Goal: Communication & Community: Answer question/provide support

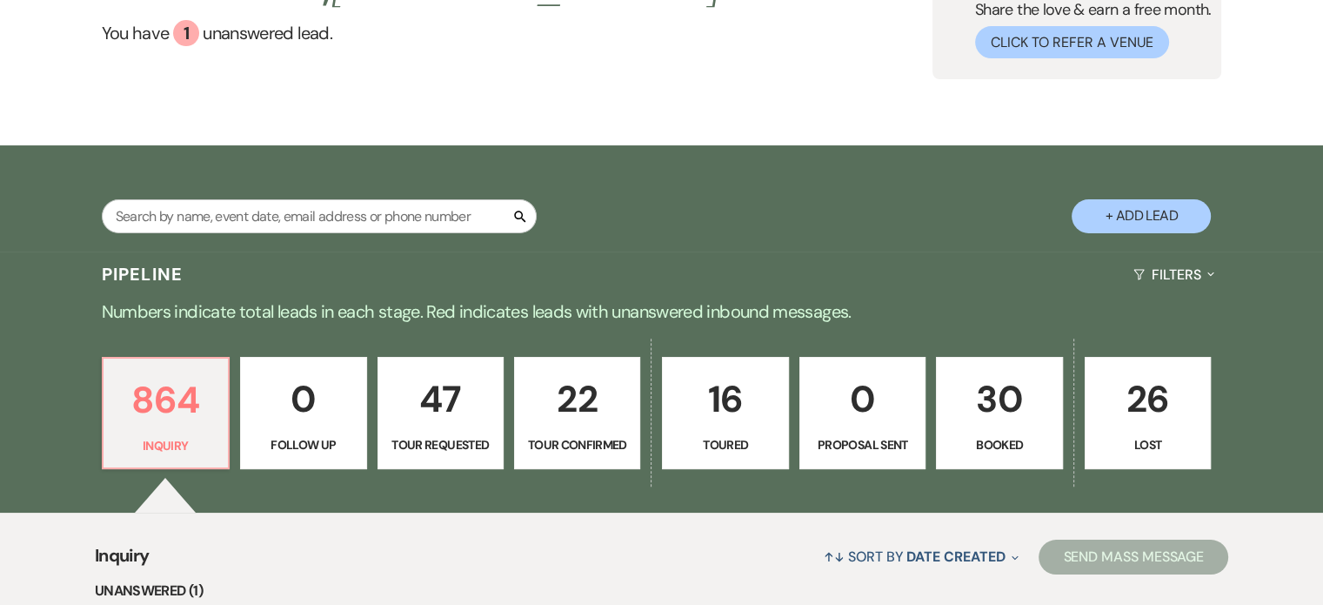
scroll to position [174, 0]
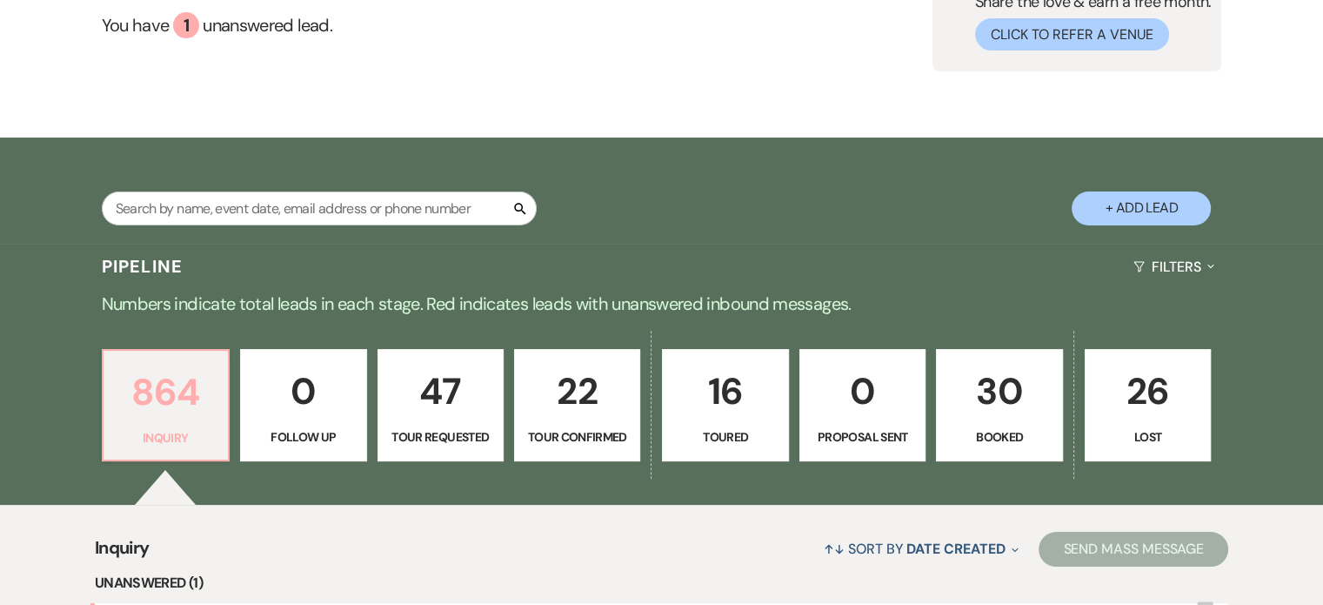
click at [177, 394] on p "864" at bounding box center [166, 392] width 104 height 58
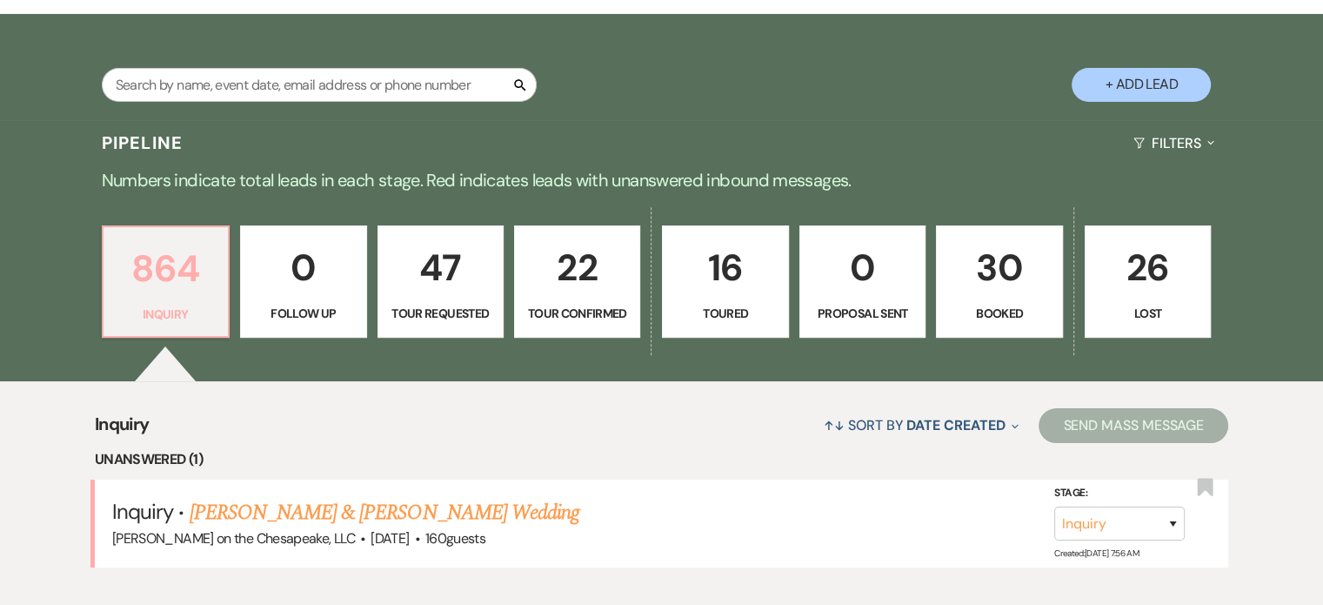
scroll to position [522, 0]
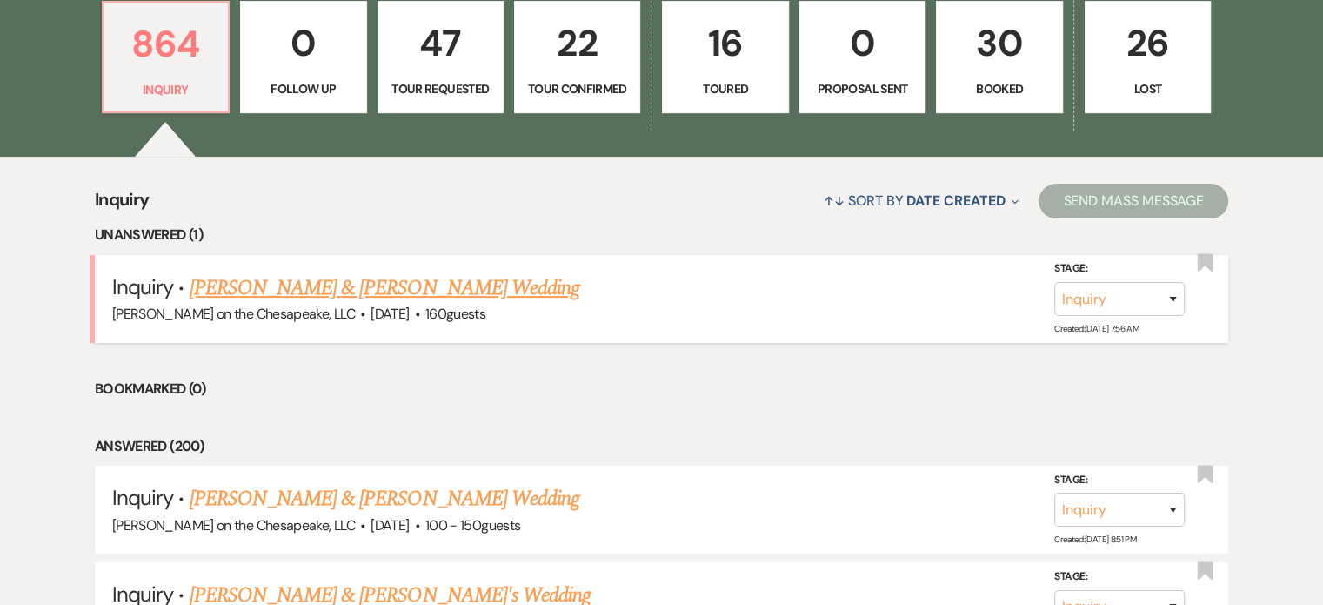
click at [456, 291] on link "[PERSON_NAME] & [PERSON_NAME] Wedding" at bounding box center [385, 287] width 390 height 31
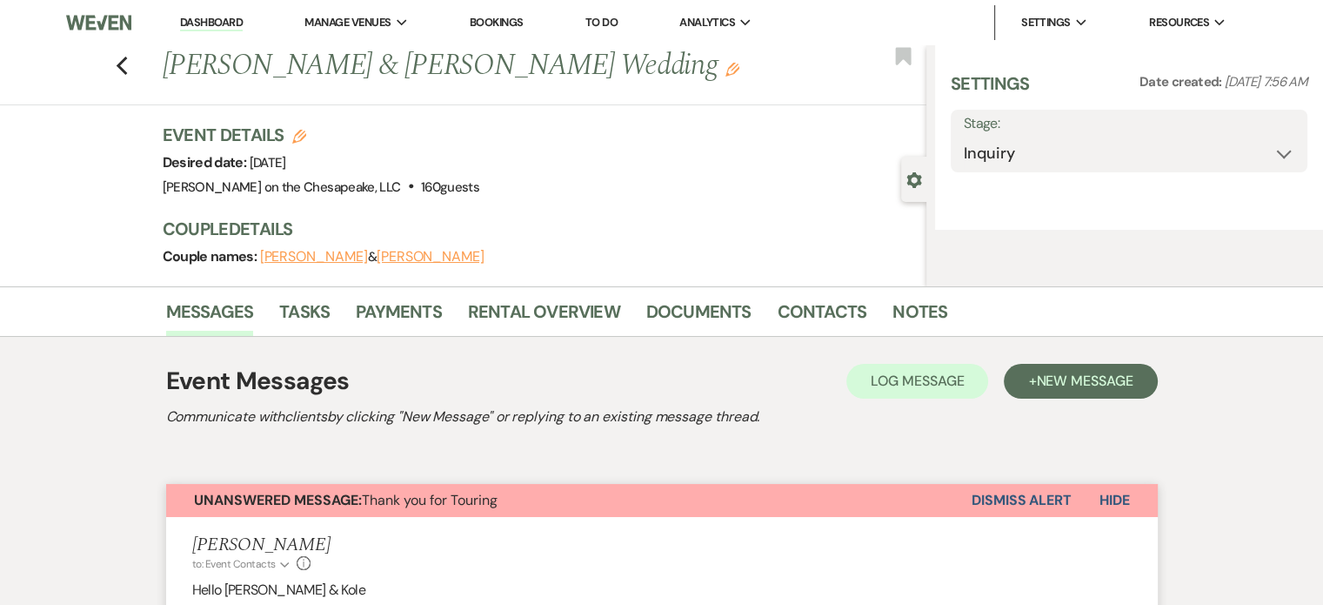
select select "5"
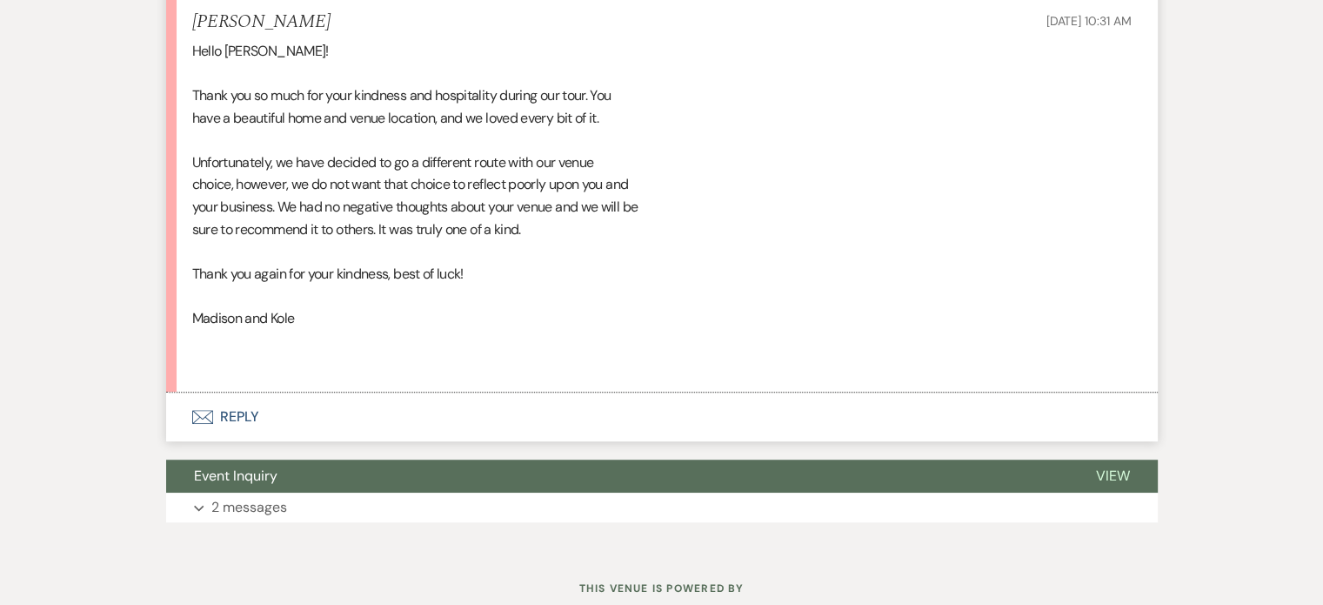
scroll to position [1131, 0]
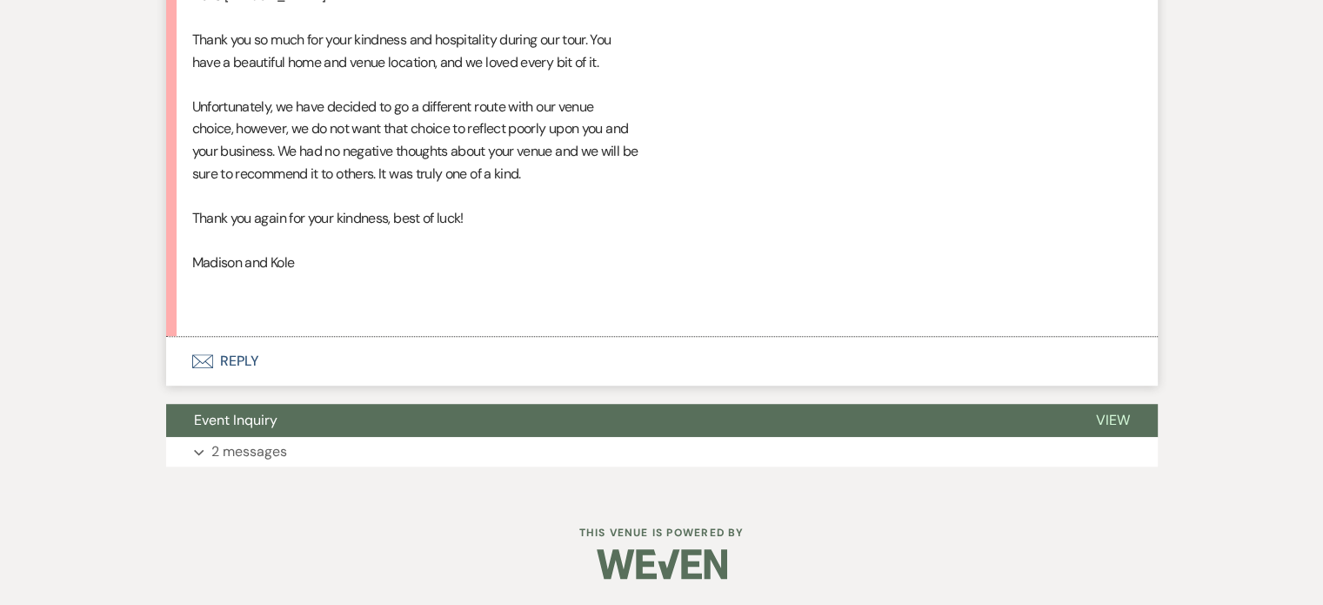
click at [239, 382] on button "Envelope Reply" at bounding box center [662, 361] width 992 height 49
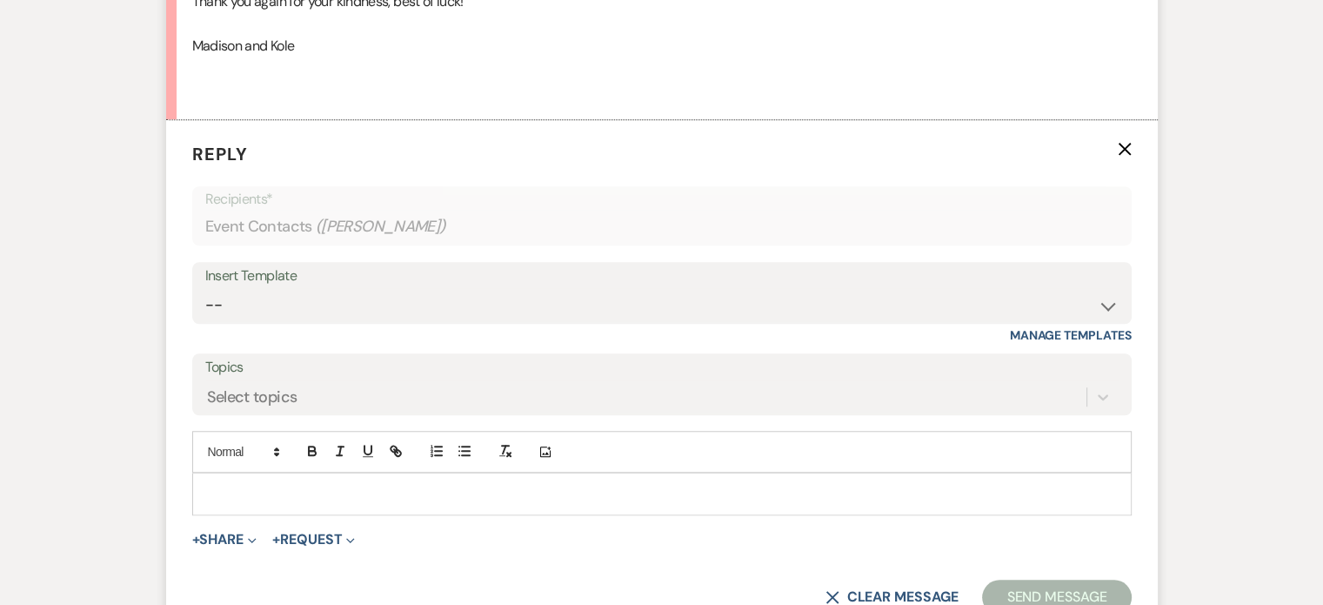
scroll to position [1366, 0]
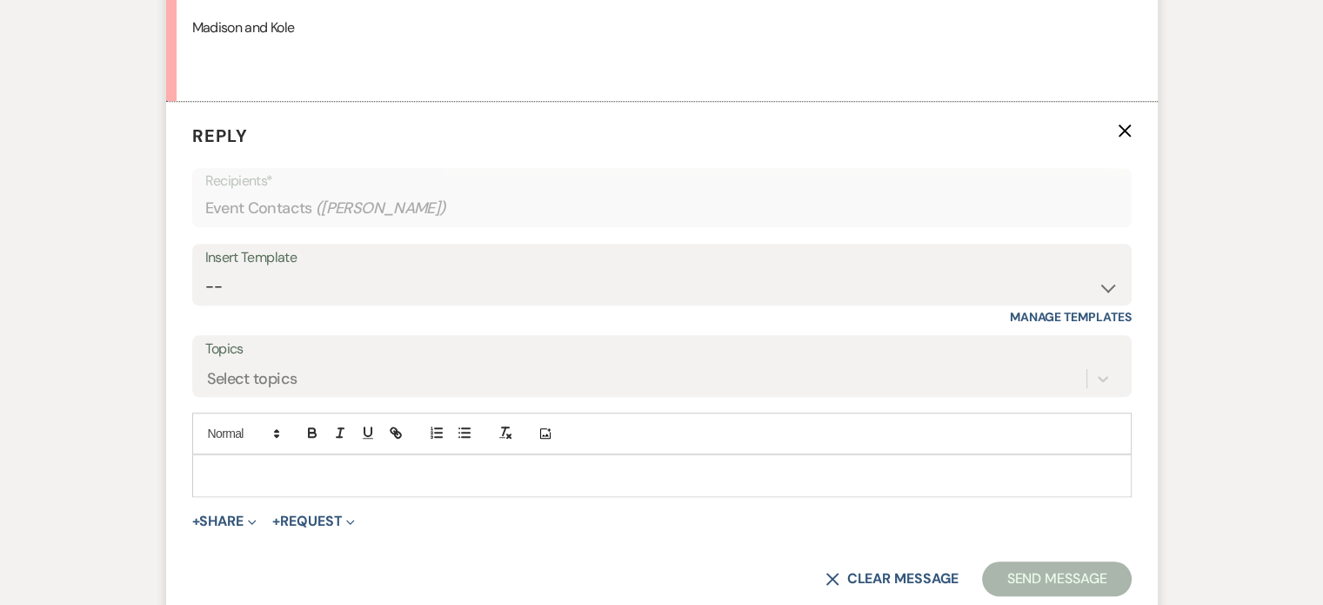
click at [203, 479] on div at bounding box center [662, 475] width 938 height 40
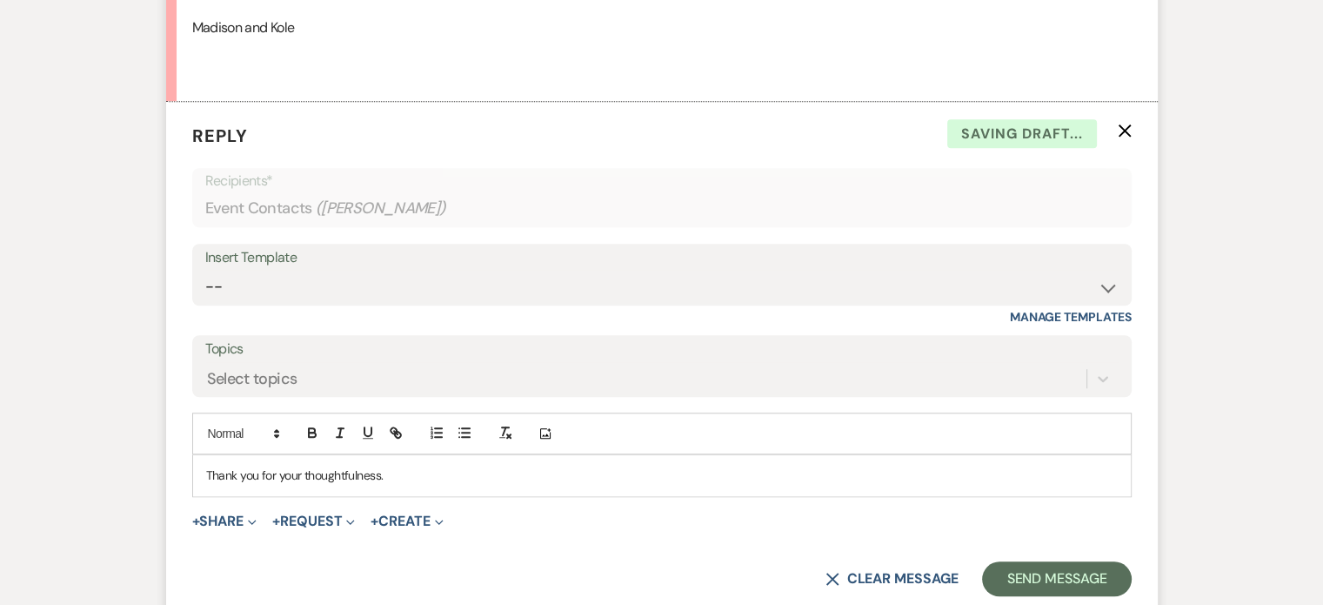
click at [418, 485] on p "Thank you for your thoughtfulness." at bounding box center [662, 474] width 912 height 19
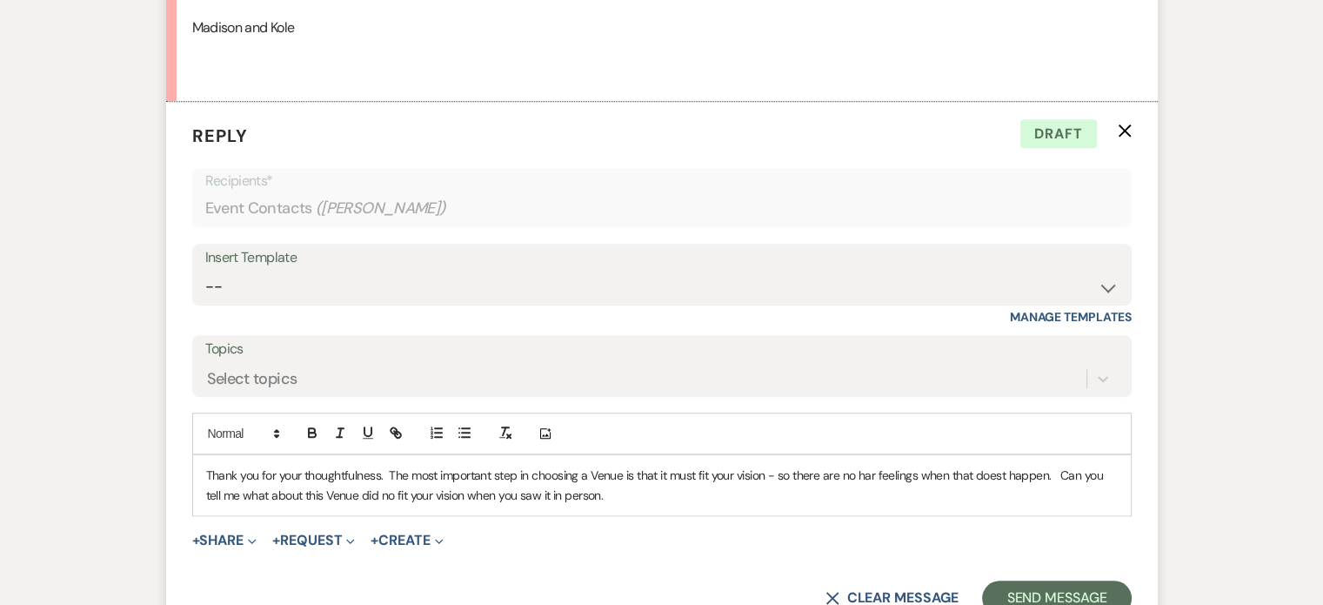
click at [1028, 505] on p "Thank you for your thoughtfulness. The most important step in choosing a Venue …" at bounding box center [662, 484] width 912 height 39
click at [878, 495] on p "Thank you for your thoughtfulness. The most important step in choosing a Venue …" at bounding box center [662, 484] width 912 height 39
click at [878, 496] on p "Thank you for your thoughtfulness. The most important step in choosing a Venue …" at bounding box center [662, 484] width 912 height 39
drag, startPoint x: 1001, startPoint y: 496, endPoint x: 1063, endPoint y: 510, distance: 63.3
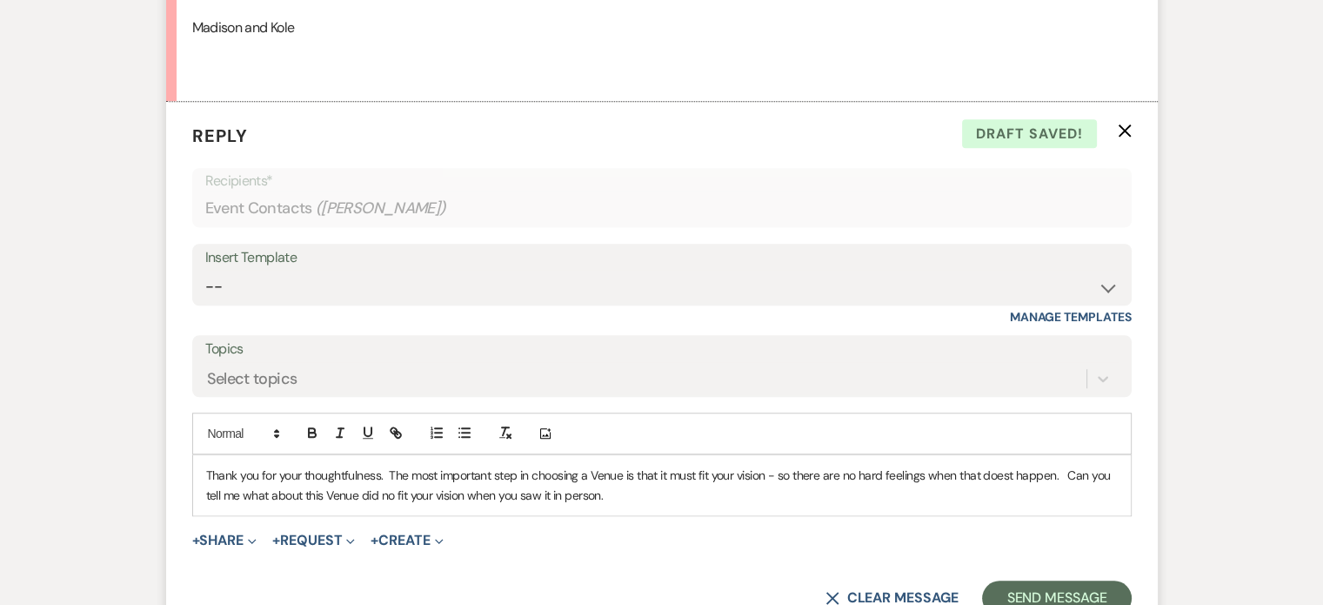
click at [1063, 505] on p "Thank you for your thoughtfulness. The most important step in choosing a Venue …" at bounding box center [662, 484] width 912 height 39
click at [1008, 496] on p "Thank you for your thoughtfulness. The most important step in choosing a Venue …" at bounding box center [662, 484] width 912 height 39
click at [204, 490] on div "Thank you for your thoughtfulness. The most important step in choosing a Venue …" at bounding box center [662, 485] width 938 height 60
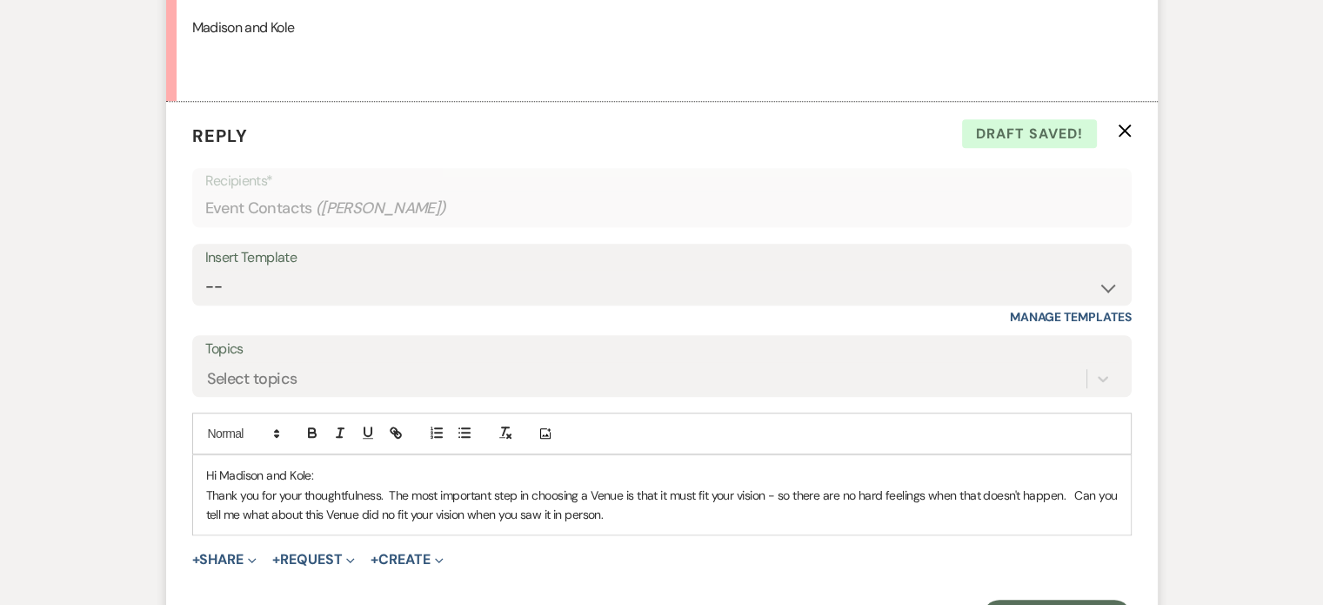
click at [630, 525] on p "Thank you for your thoughtfulness. The most important step in choosing a Venue …" at bounding box center [662, 504] width 912 height 39
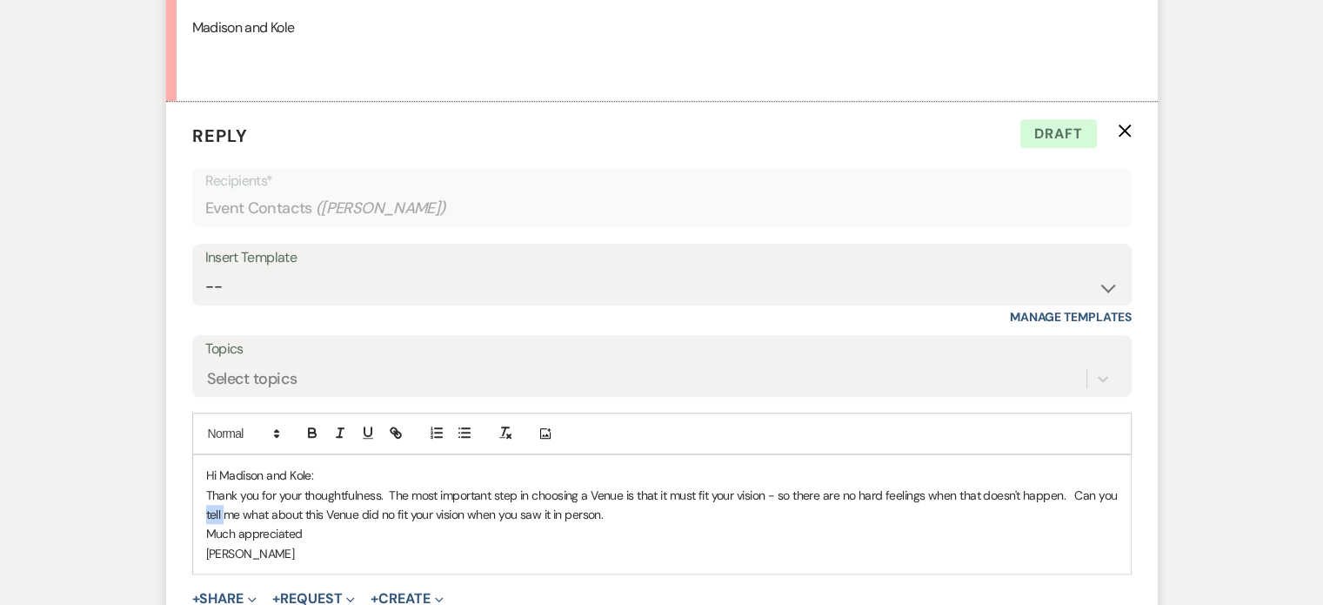
drag, startPoint x: 223, startPoint y: 533, endPoint x: 205, endPoint y: 537, distance: 17.7
click at [206, 525] on p "Thank you for your thoughtfulness. The most important step in choosing a Venue …" at bounding box center [662, 504] width 912 height 39
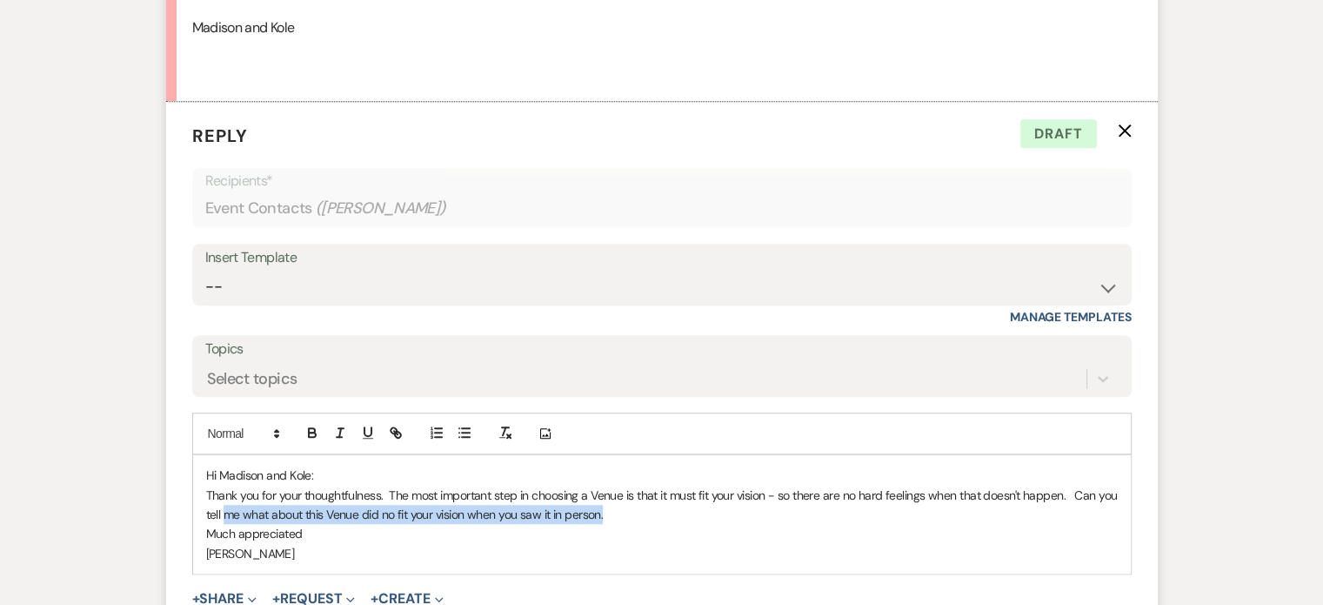
drag, startPoint x: 1117, startPoint y: 514, endPoint x: 1110, endPoint y: 525, distance: 13.3
click at [1110, 525] on p "Thank you for your thoughtfulness. The most important step in choosing a Venue …" at bounding box center [662, 504] width 912 height 39
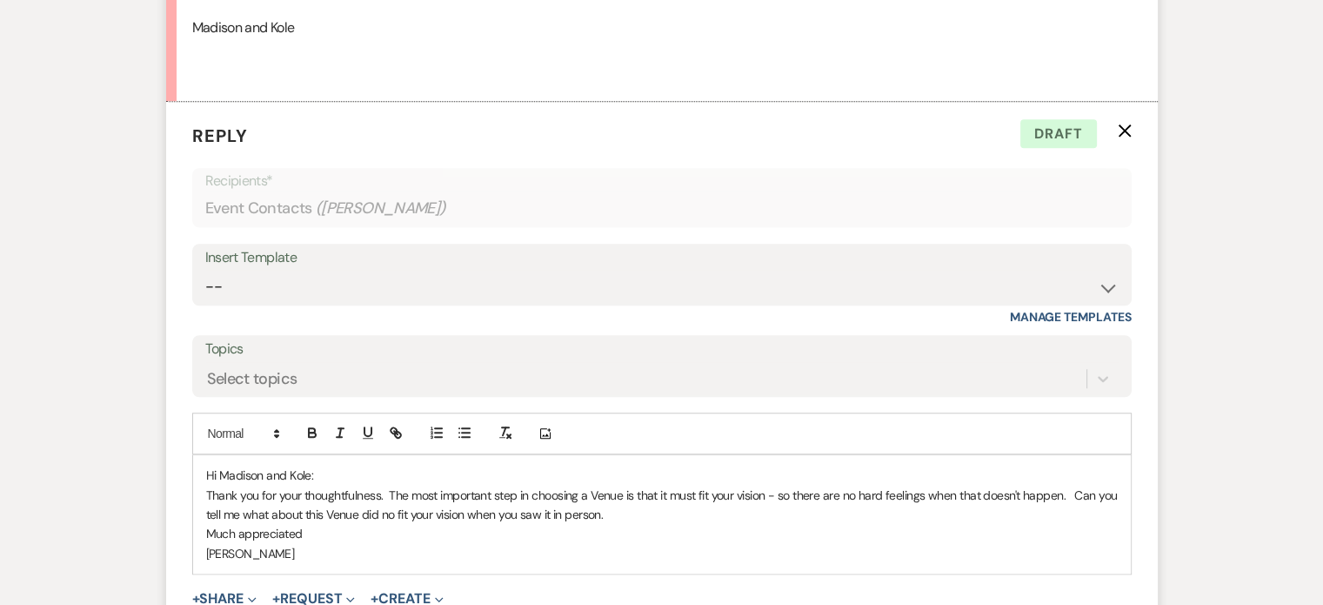
click at [357, 563] on p "[PERSON_NAME]" at bounding box center [662, 553] width 912 height 19
drag, startPoint x: 222, startPoint y: 533, endPoint x: 201, endPoint y: 536, distance: 21.0
click at [201, 536] on div "Hi [PERSON_NAME] and [PERSON_NAME]: Thank you for your thoughtfulness. The most…" at bounding box center [662, 514] width 938 height 118
click at [651, 525] on p "Thank you for your thoughtfulness. The most important step in choosing a Venue …" at bounding box center [662, 504] width 912 height 39
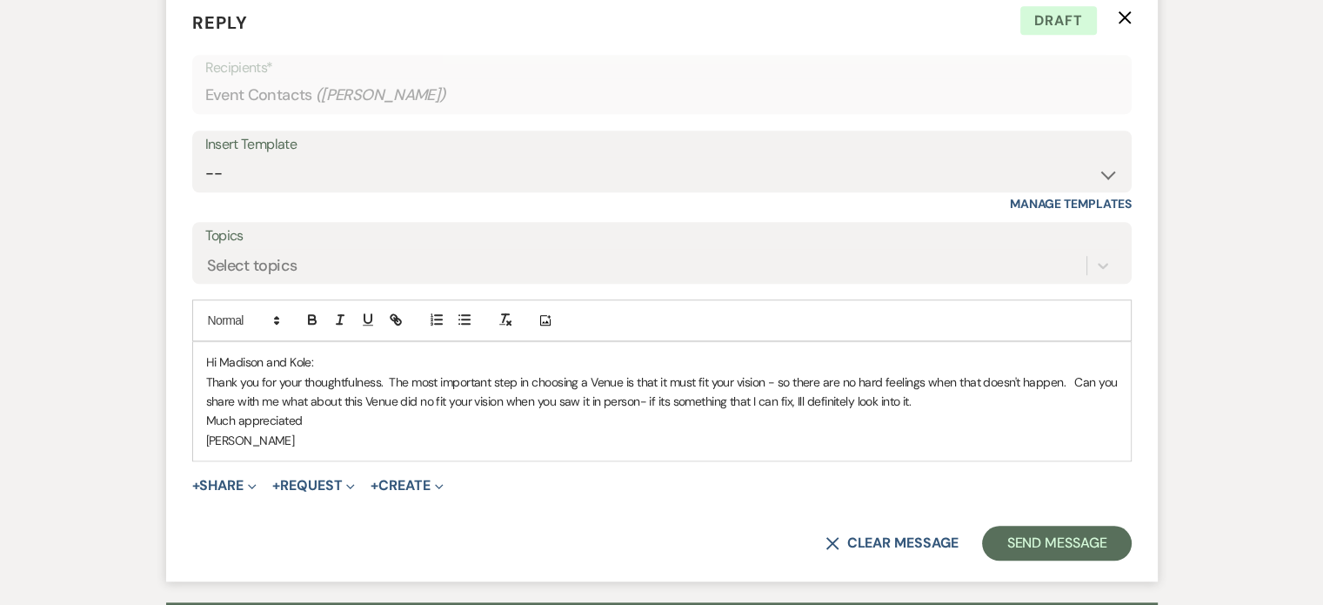
scroll to position [1653, 0]
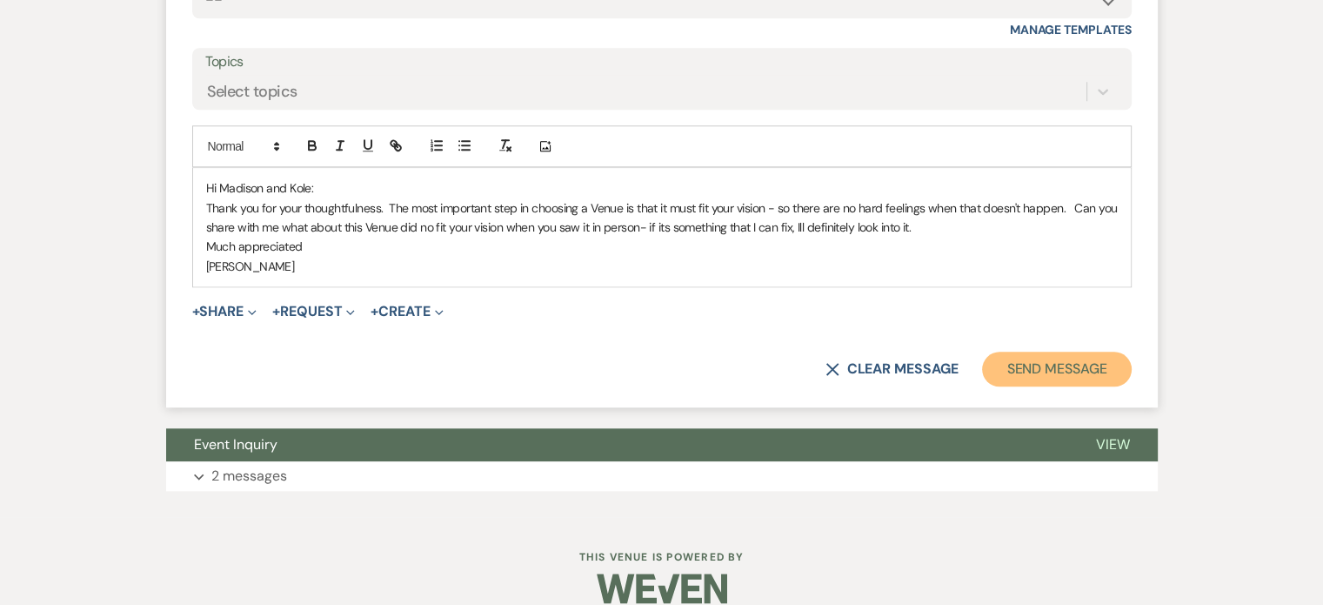
click at [1035, 386] on button "Send Message" at bounding box center [1056, 368] width 149 height 35
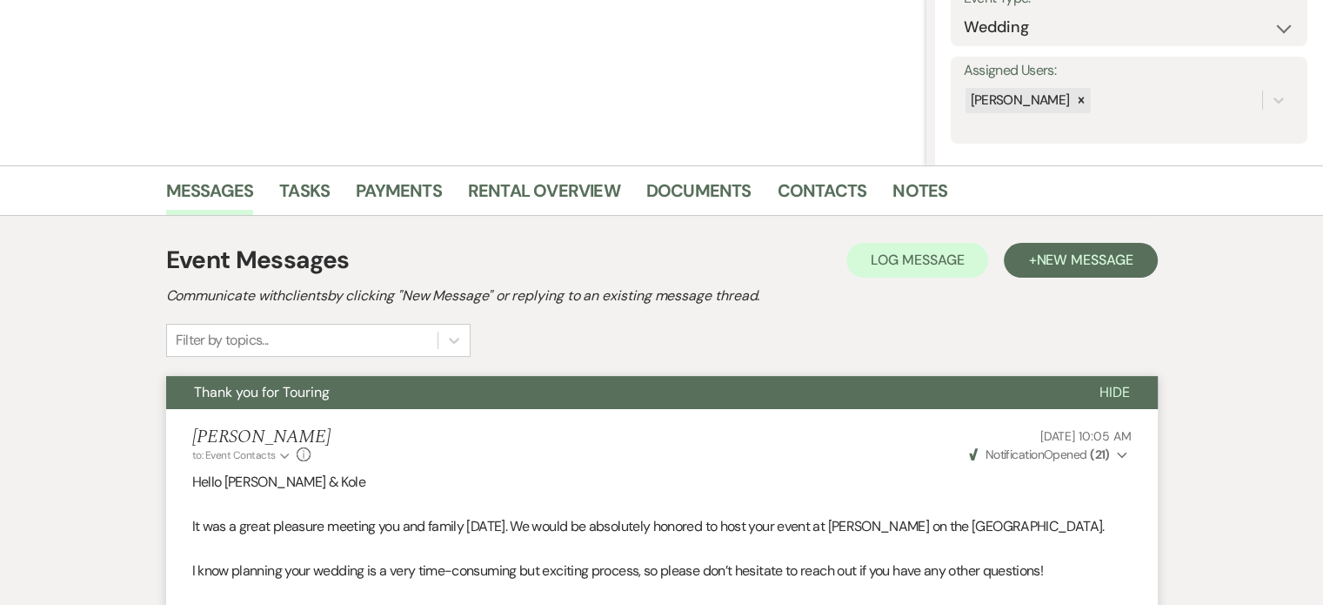
scroll to position [0, 0]
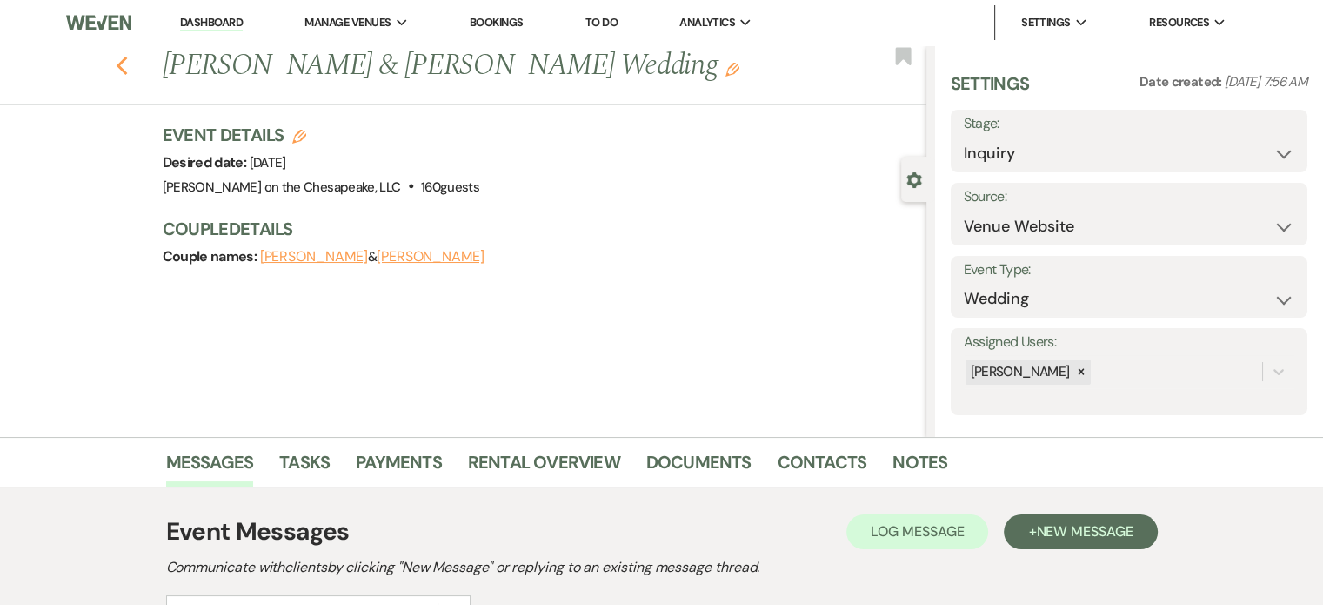
click at [129, 65] on icon "Previous" at bounding box center [122, 66] width 13 height 21
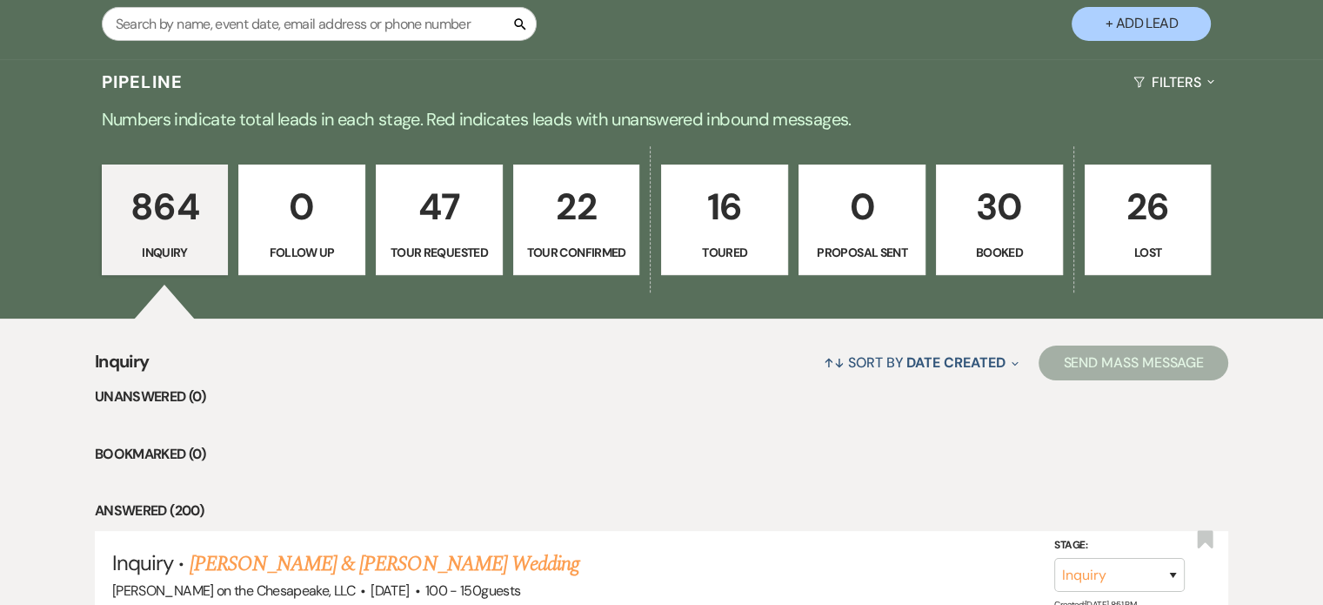
scroll to position [348, 0]
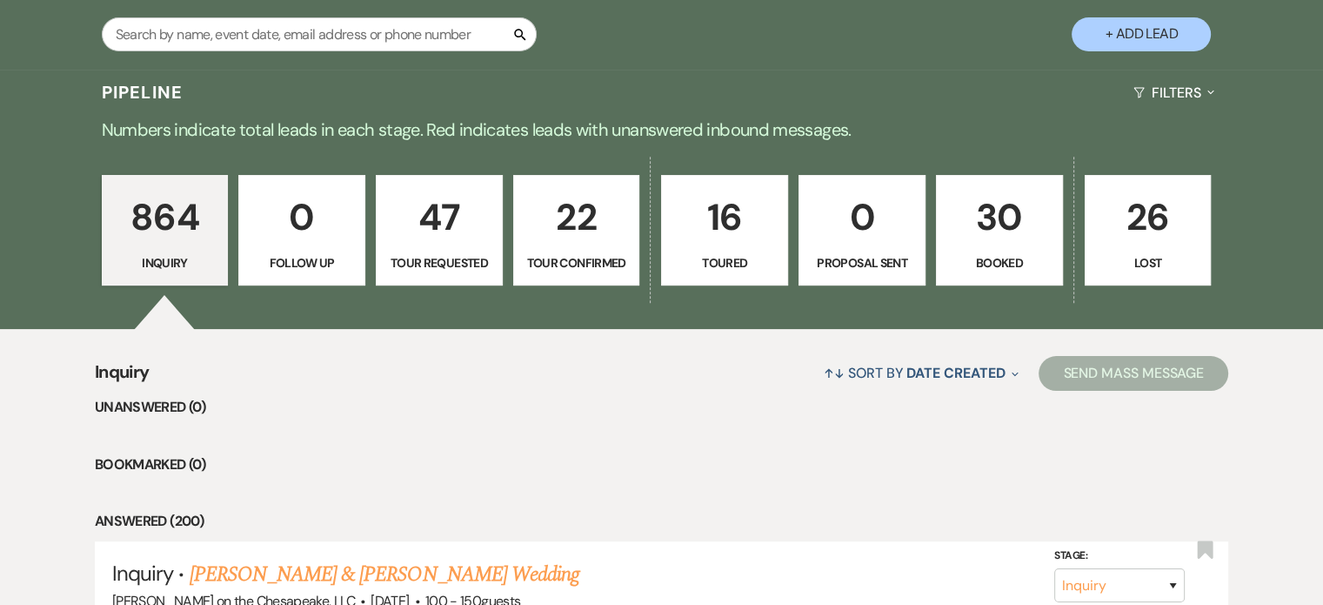
click at [988, 264] on p "Booked" at bounding box center [999, 262] width 104 height 19
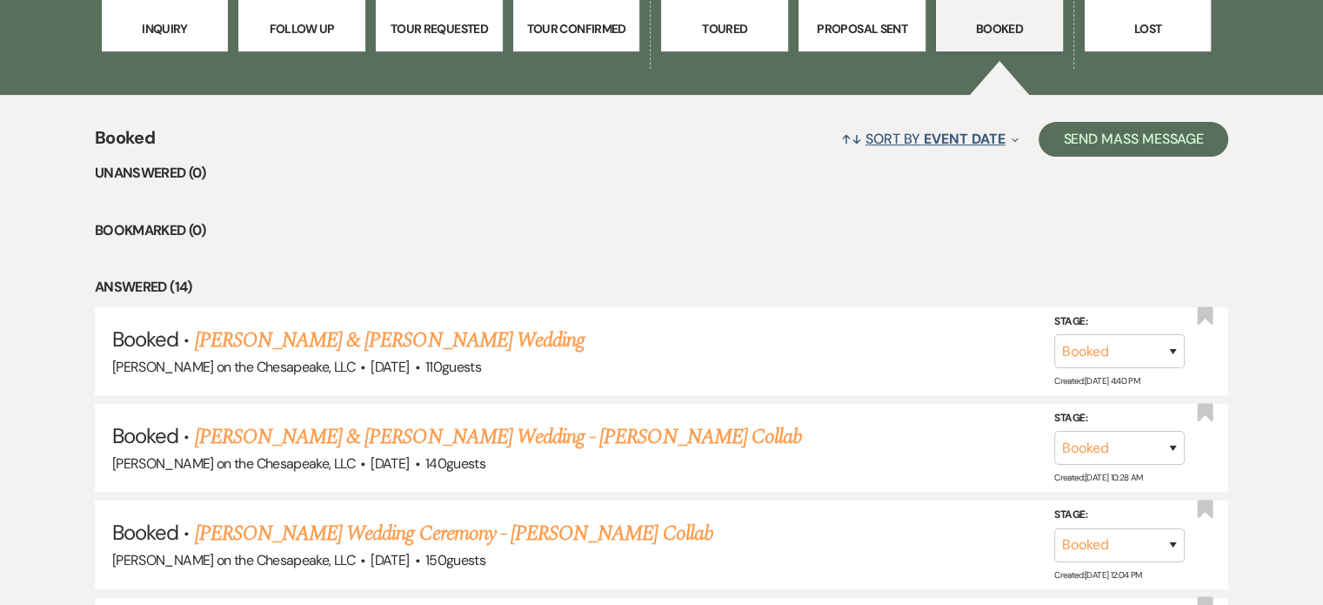
scroll to position [696, 0]
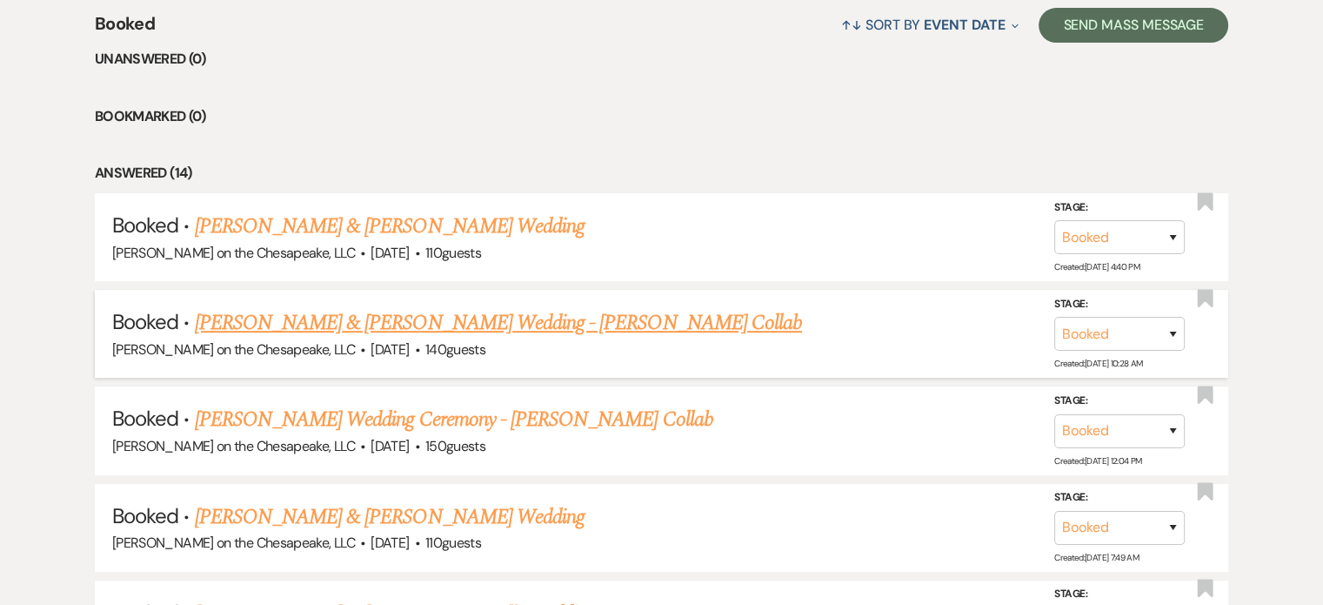
click at [656, 319] on link "[PERSON_NAME] & [PERSON_NAME] Wedding - [PERSON_NAME] Collab" at bounding box center [498, 322] width 607 height 31
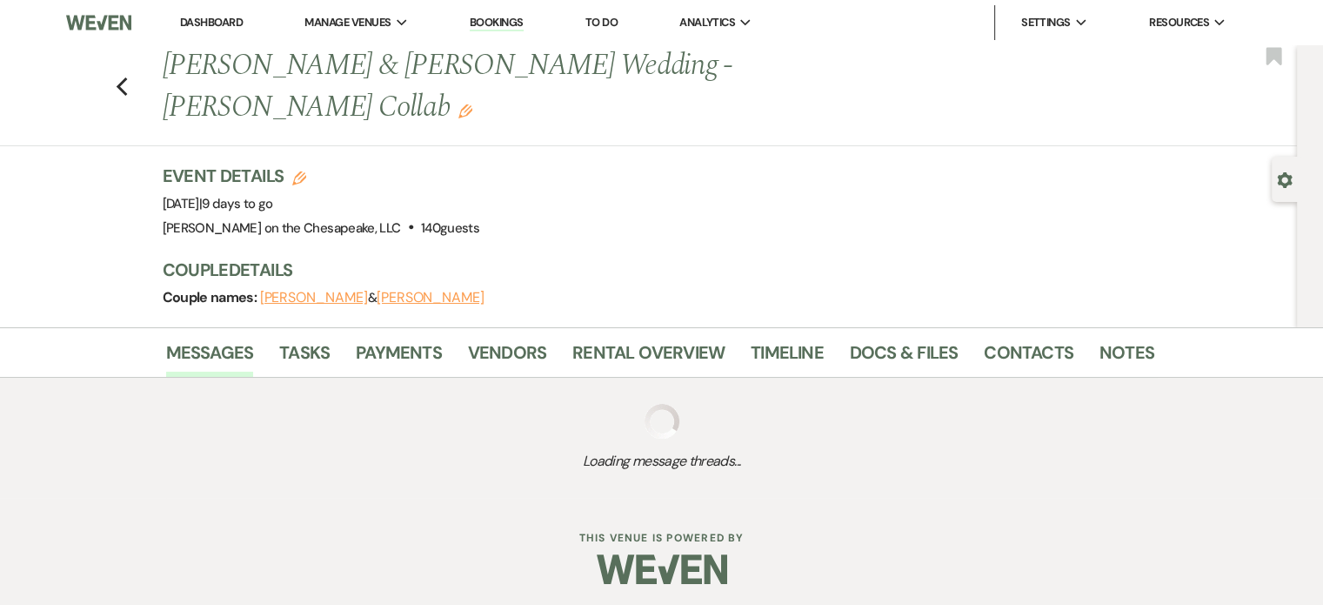
click at [656, 319] on div "Dashboard Manage Venues Expand [PERSON_NAME] on the Chesapeake, LLC Bookings To…" at bounding box center [661, 249] width 1323 height 498
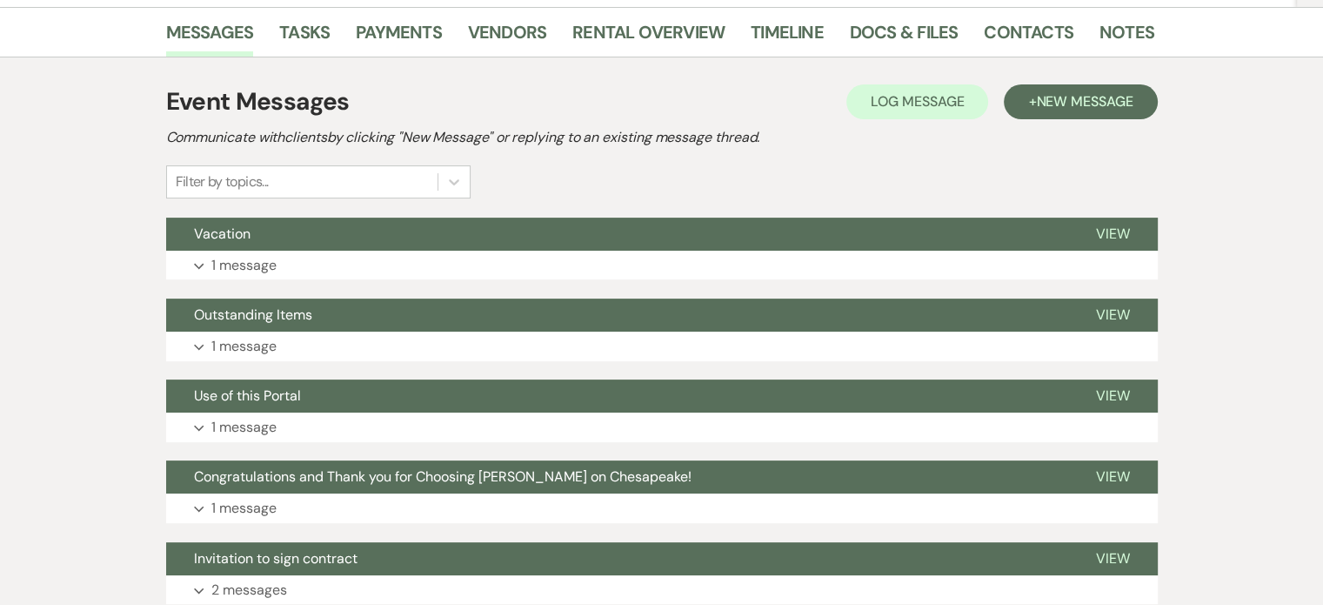
scroll to position [348, 0]
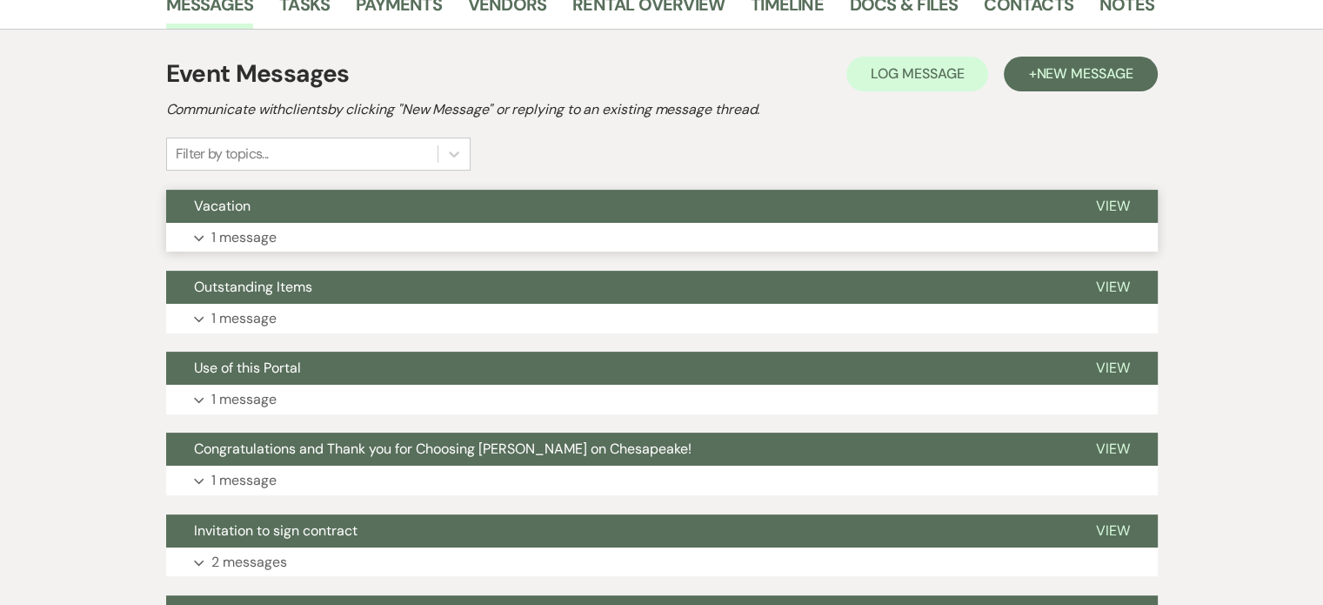
click at [1098, 200] on span "View" at bounding box center [1113, 206] width 34 height 18
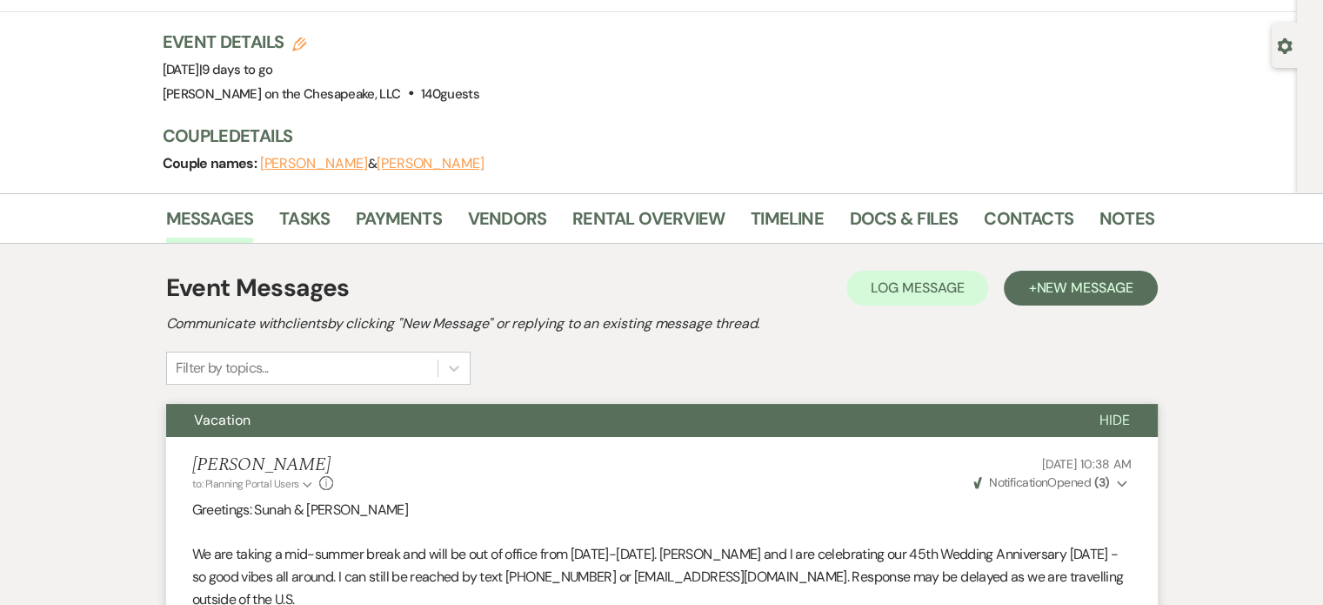
scroll to position [0, 0]
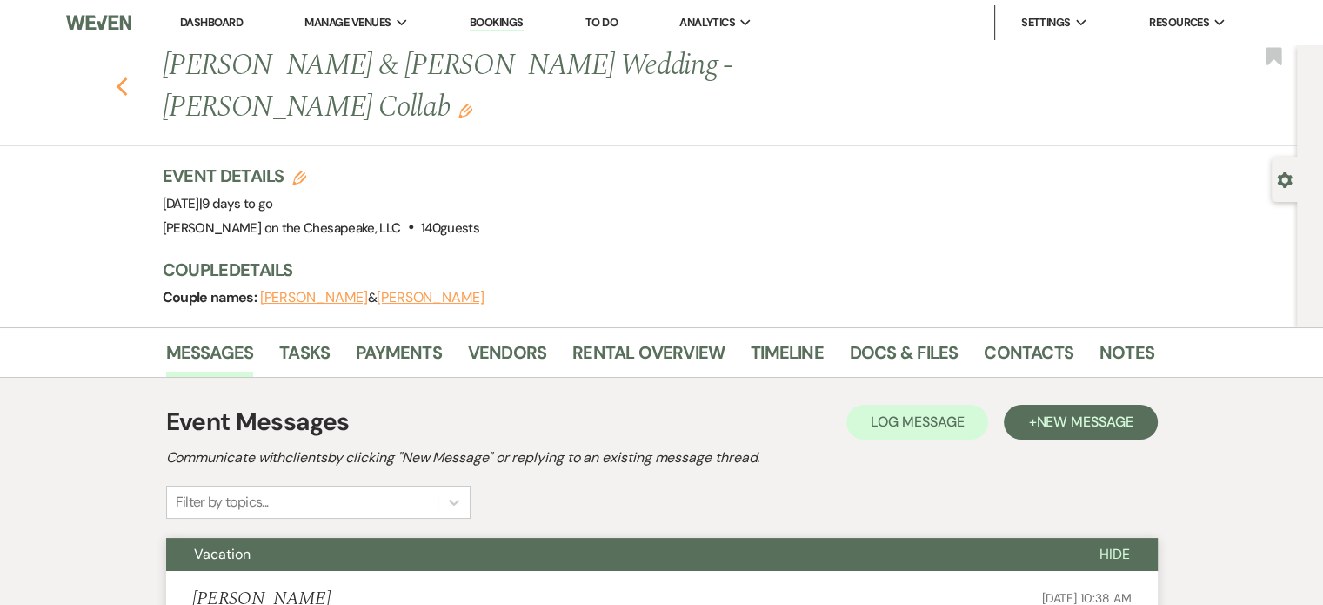
click at [125, 79] on icon "Previous" at bounding box center [122, 87] width 13 height 21
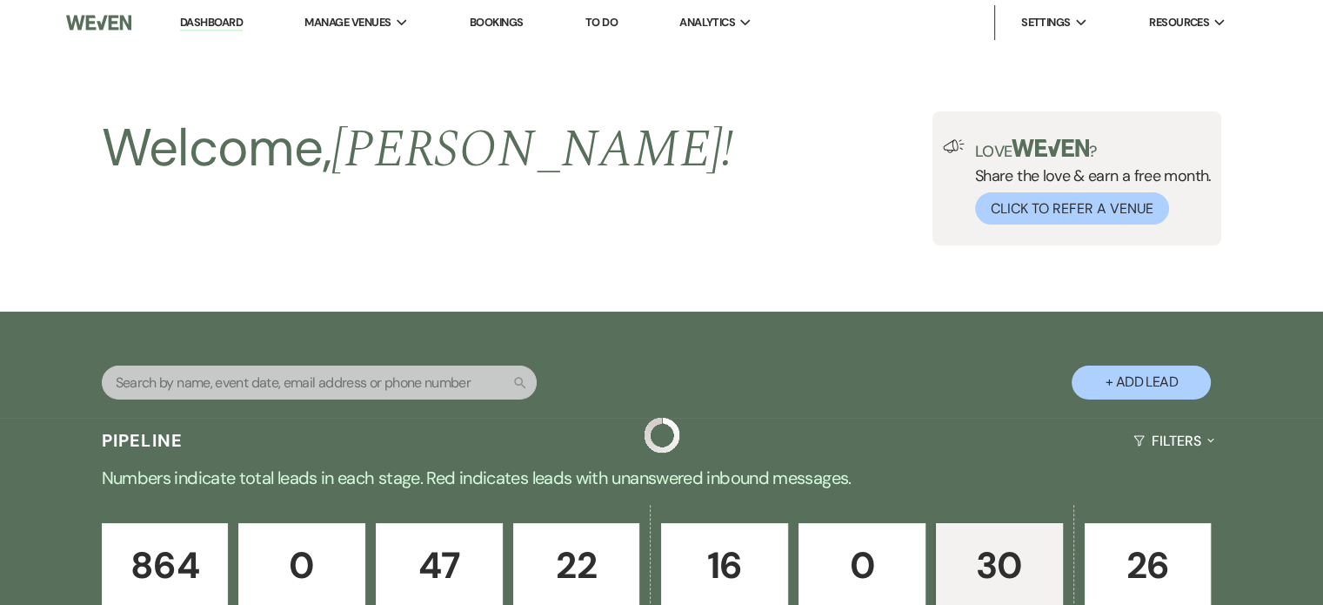
scroll to position [696, 0]
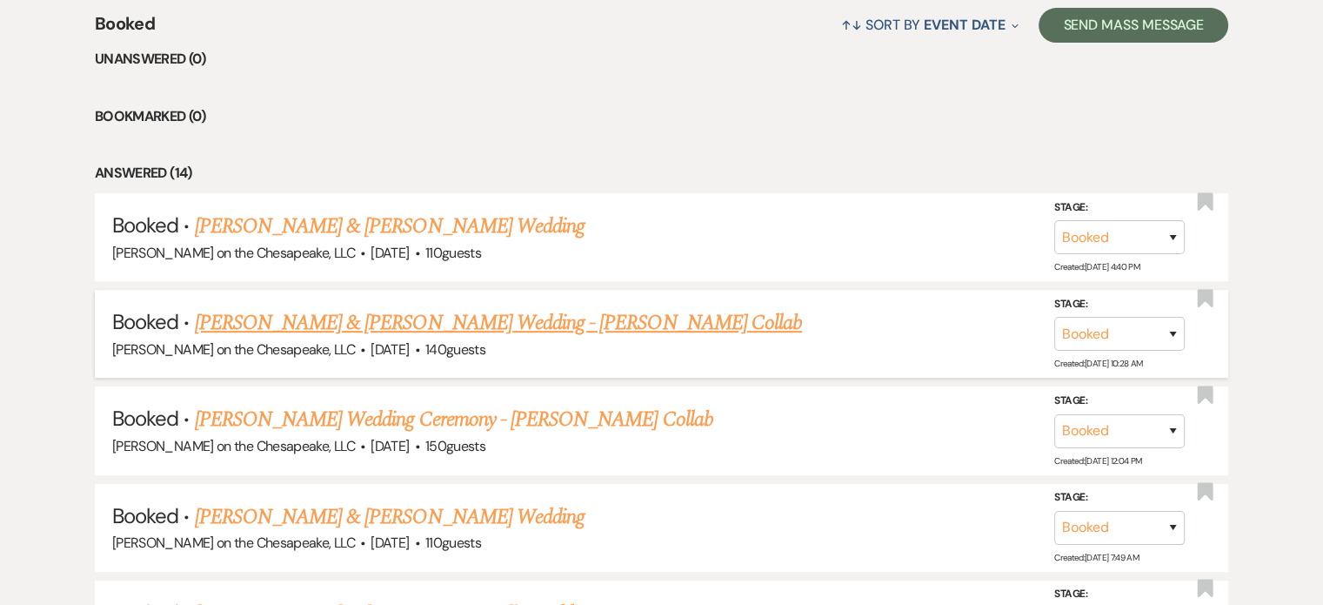
click at [689, 321] on link "[PERSON_NAME] & [PERSON_NAME] Wedding - [PERSON_NAME] Collab" at bounding box center [498, 322] width 607 height 31
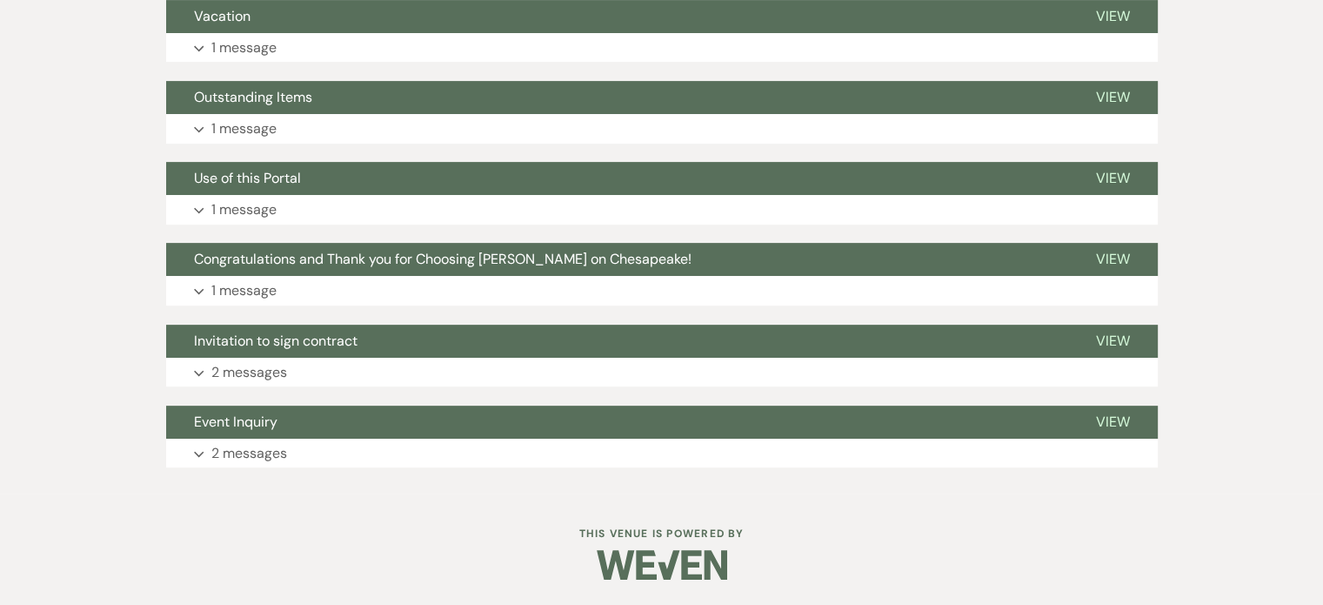
click at [689, 321] on div "Event Messages Log Log Message + New Message Communicate with clients by clicki…" at bounding box center [662, 149] width 992 height 653
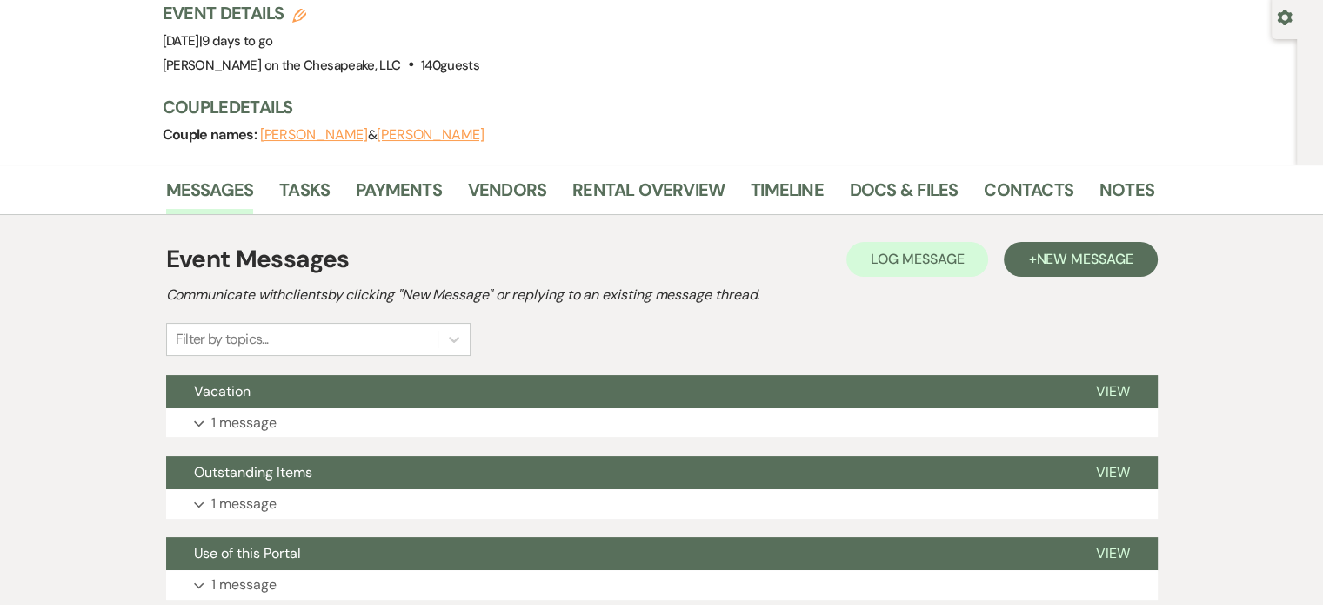
scroll to position [190, 0]
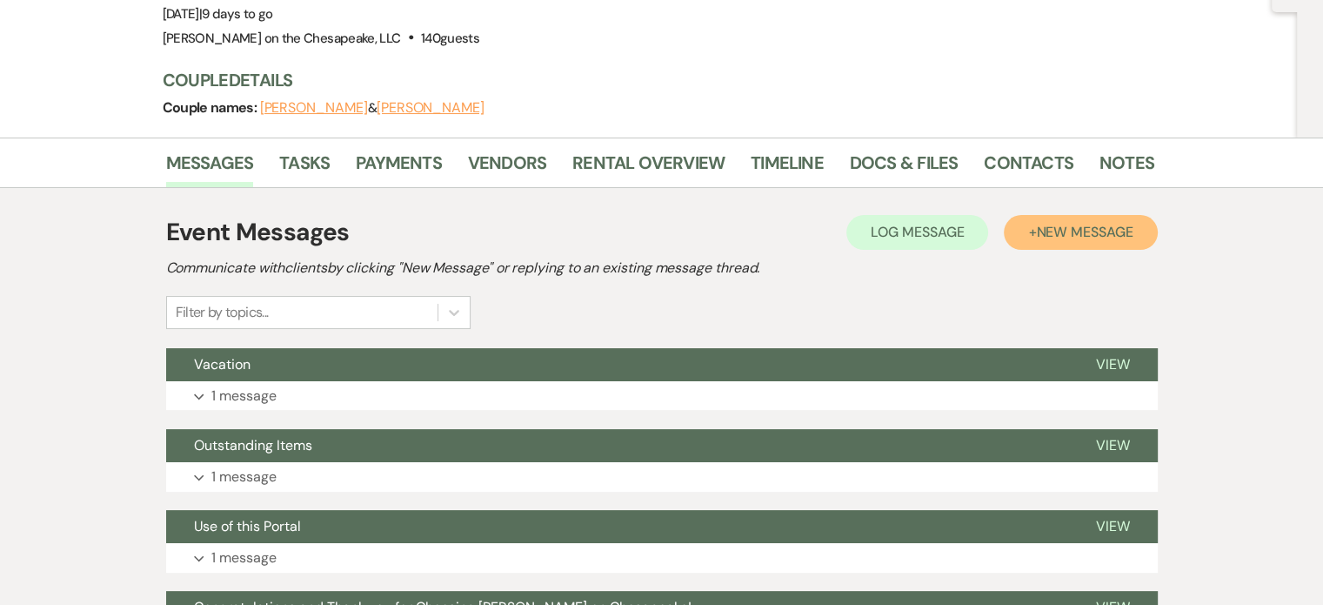
click at [1081, 234] on span "New Message" at bounding box center [1084, 232] width 97 height 18
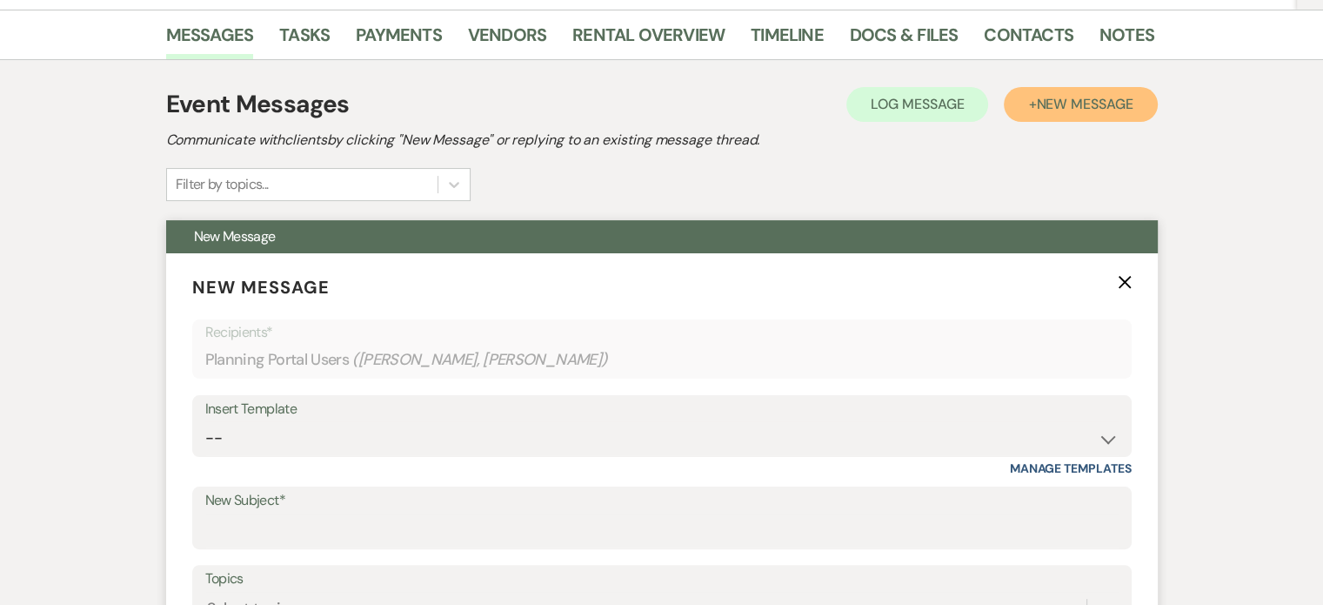
scroll to position [364, 0]
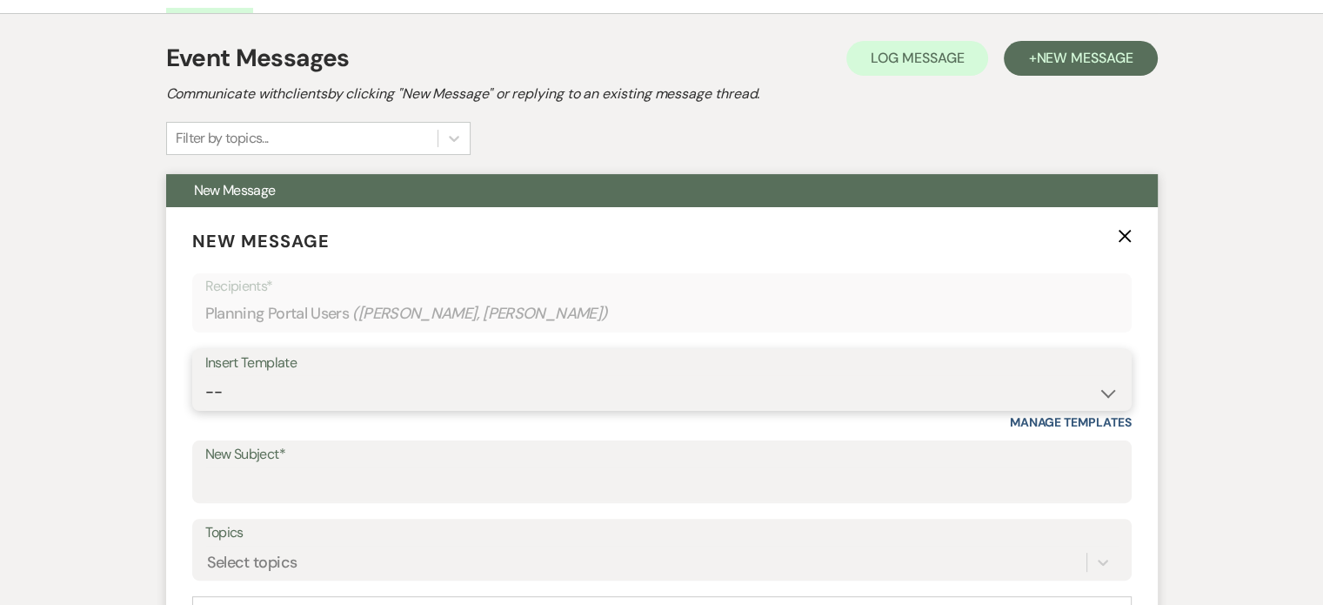
click at [1103, 393] on select "-- Weven Planning Portal Introduction (Booked Events) Tour Request Response Fol…" at bounding box center [661, 392] width 913 height 34
select select "3150"
click at [205, 375] on select "-- Weven Planning Portal Introduction (Booked Events) Tour Request Response Fol…" at bounding box center [661, 392] width 913 height 34
type input "Dotting I's crossing T's"
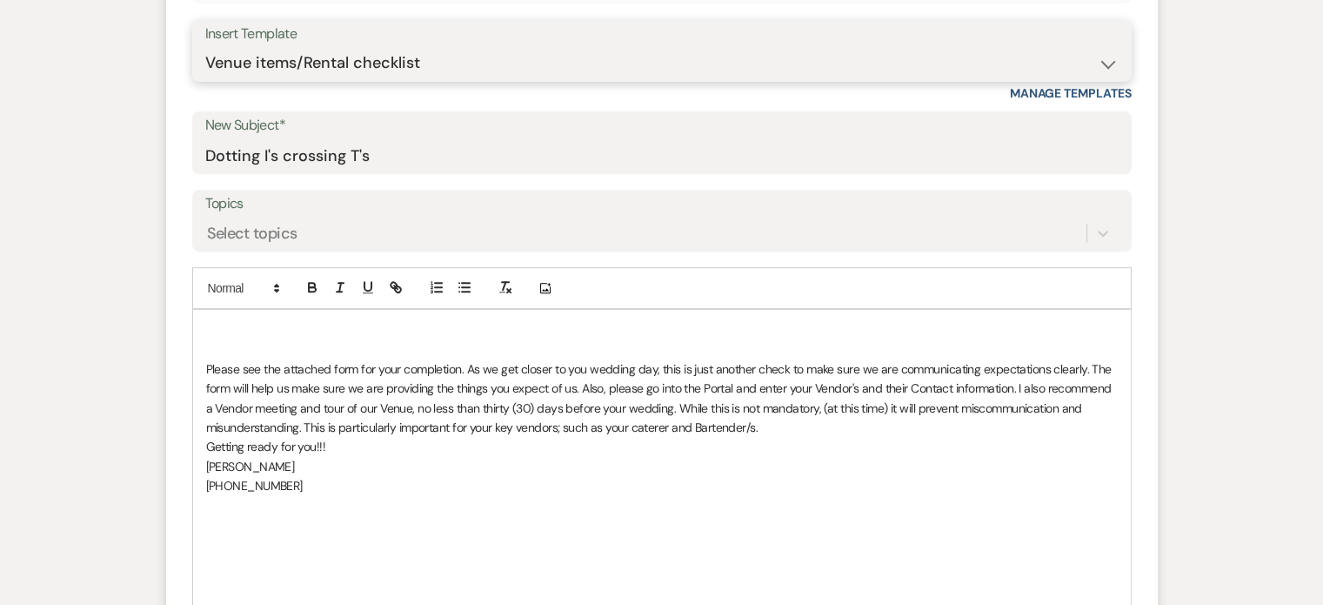
scroll to position [886, 0]
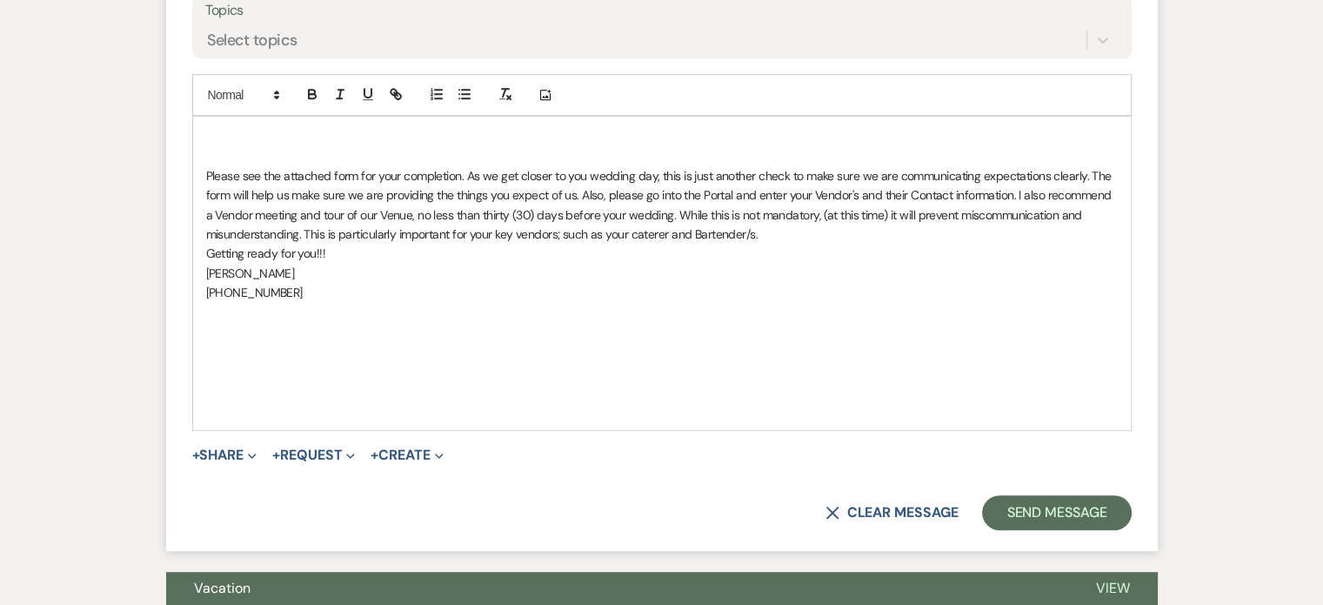
click at [214, 146] on p at bounding box center [662, 155] width 912 height 19
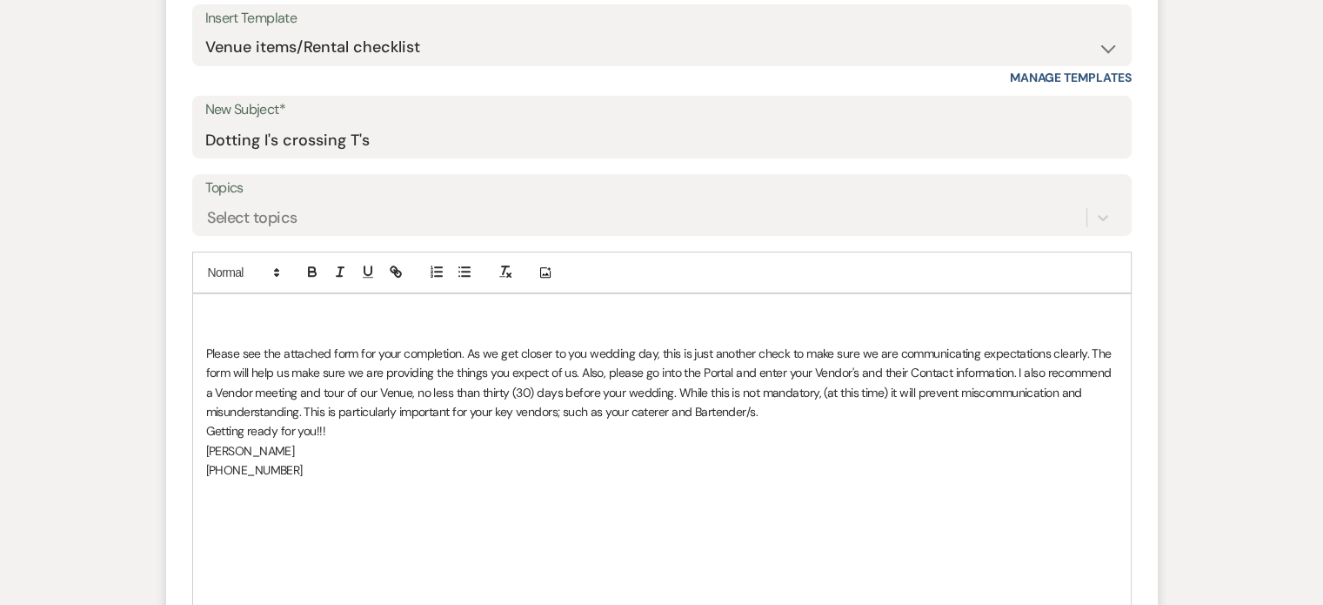
scroll to position [712, 0]
